Goal: Browse casually

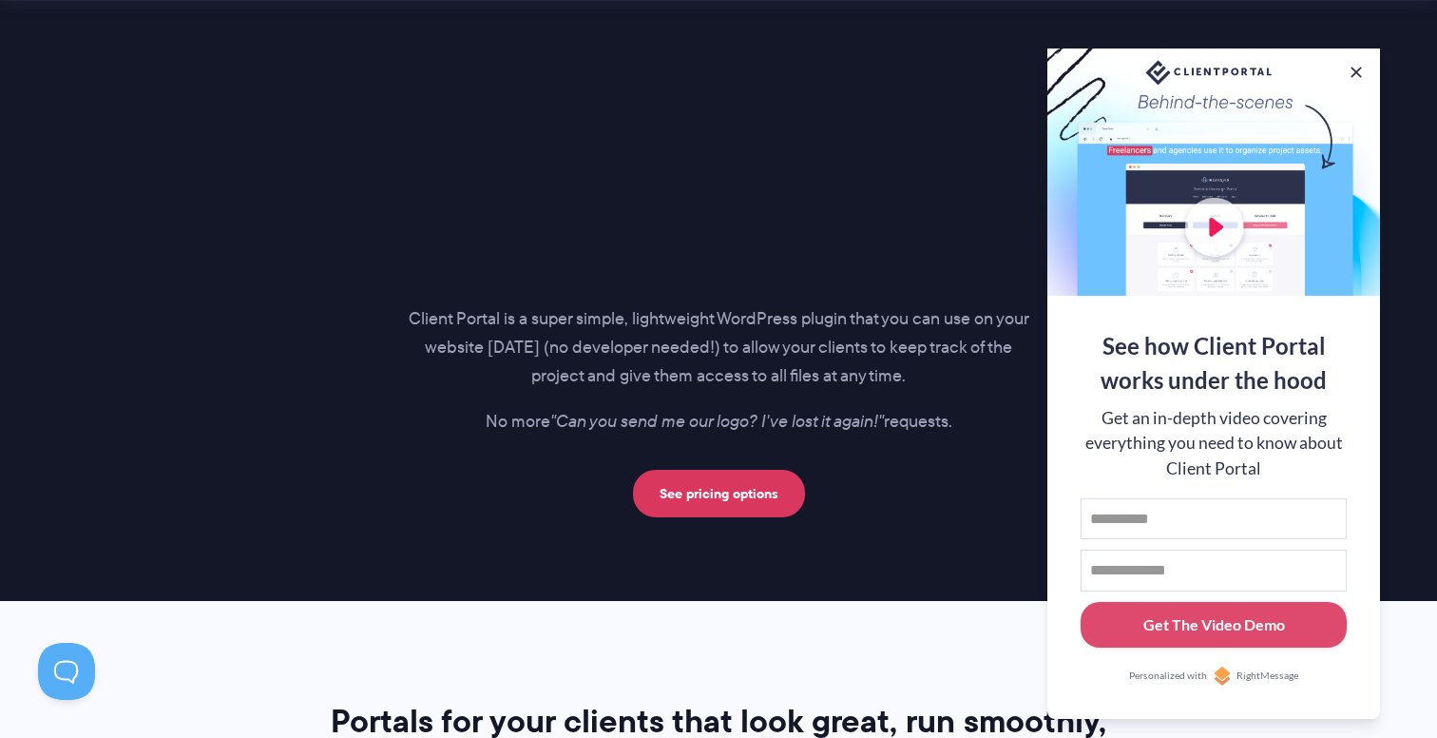
scroll to position [2755, 0]
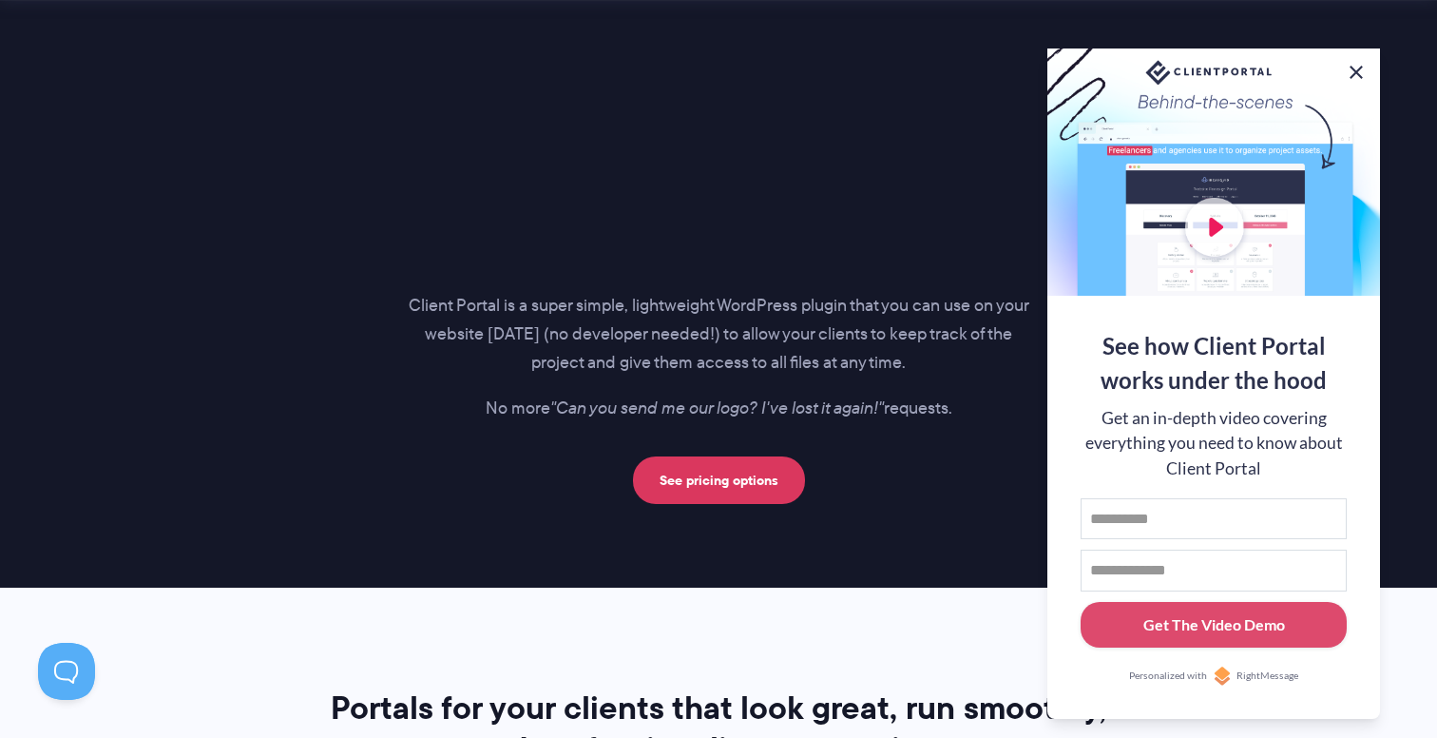
click at [1356, 69] on button at bounding box center [1356, 72] width 23 height 23
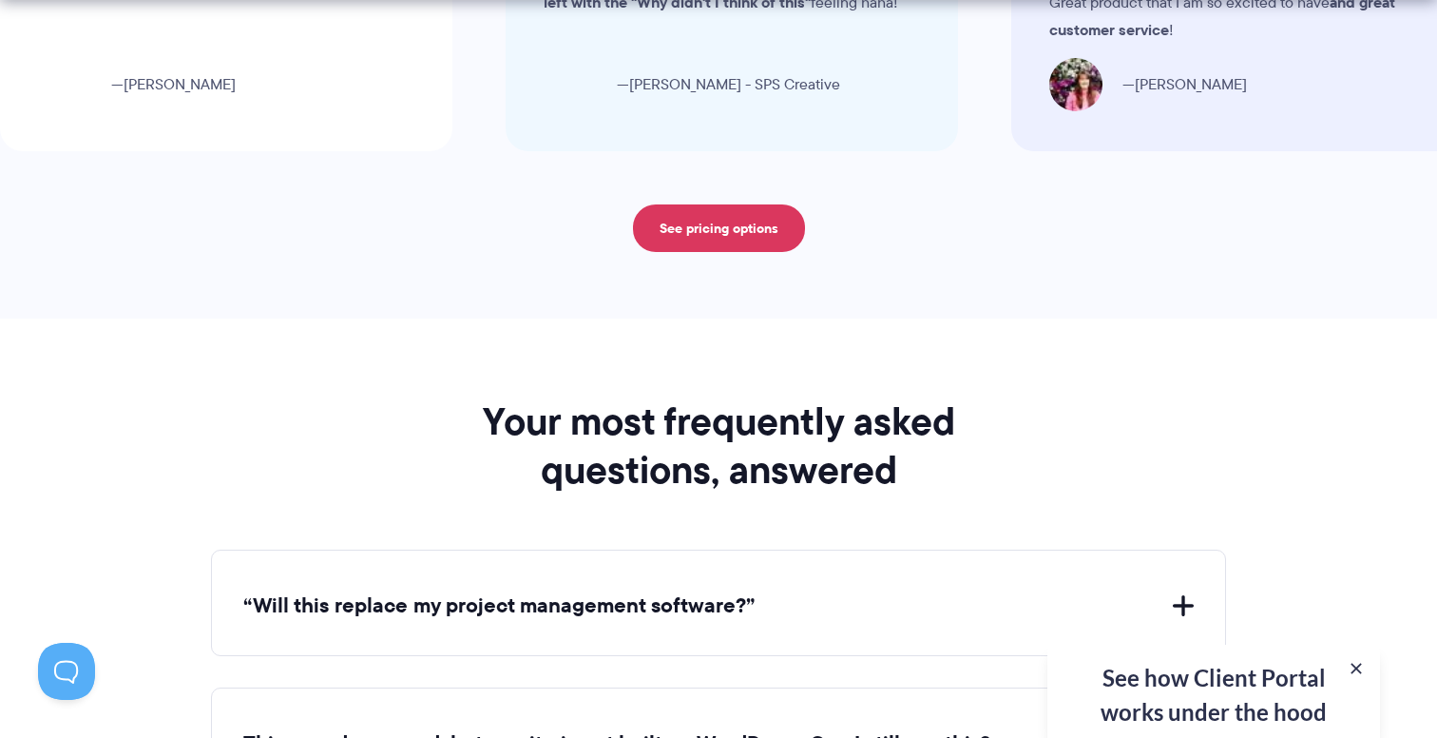
scroll to position [6557, 0]
